Goal: Use online tool/utility: Utilize a website feature to perform a specific function

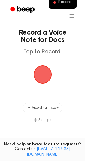
click at [55, 41] on h1 "Record a Voice Note for Docs" at bounding box center [43, 36] width 64 height 14
click at [42, 43] on h1 "Record a Voice Note for Docs" at bounding box center [43, 36] width 64 height 14
click at [68, 40] on h1 "Record a Voice Note for Docs" at bounding box center [43, 36] width 64 height 14
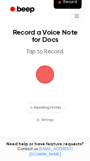
click at [73, 15] on html "Record Record a Voice Note for Docs Tap to Record. Recording History Settings T…" at bounding box center [45, 109] width 90 height 218
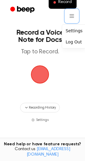
click at [80, 14] on html "Record Record a Voice Note for Docs Tap to Record. Recording History Settings T…" at bounding box center [42, 109] width 85 height 218
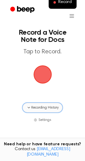
click at [44, 103] on button "Recording History" at bounding box center [43, 108] width 40 height 10
